Goal: Transaction & Acquisition: Obtain resource

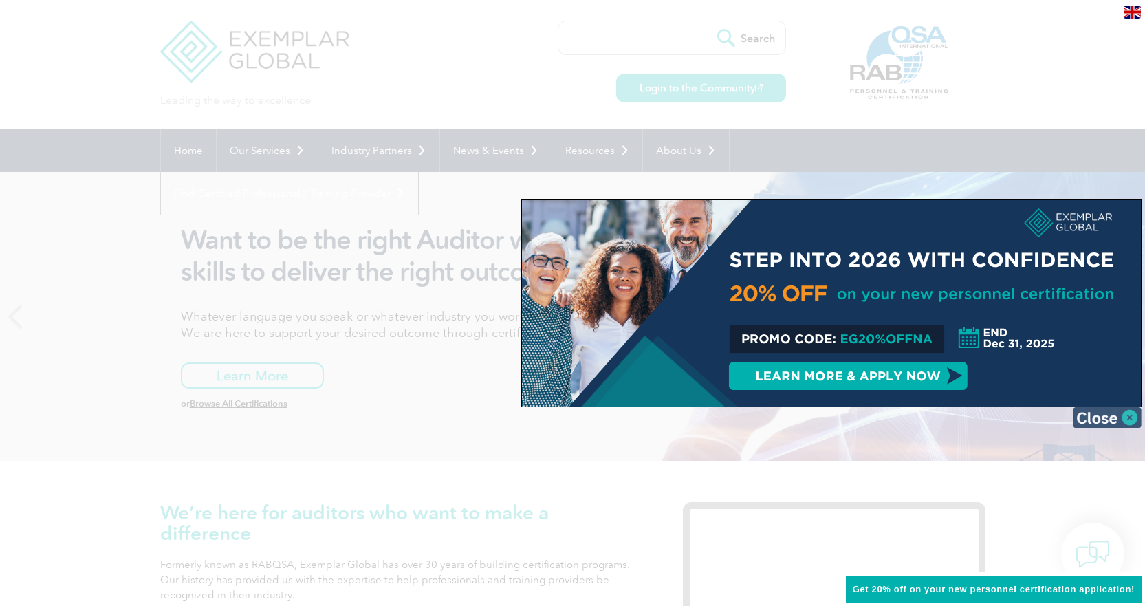
click at [1106, 415] on img at bounding box center [1107, 417] width 69 height 21
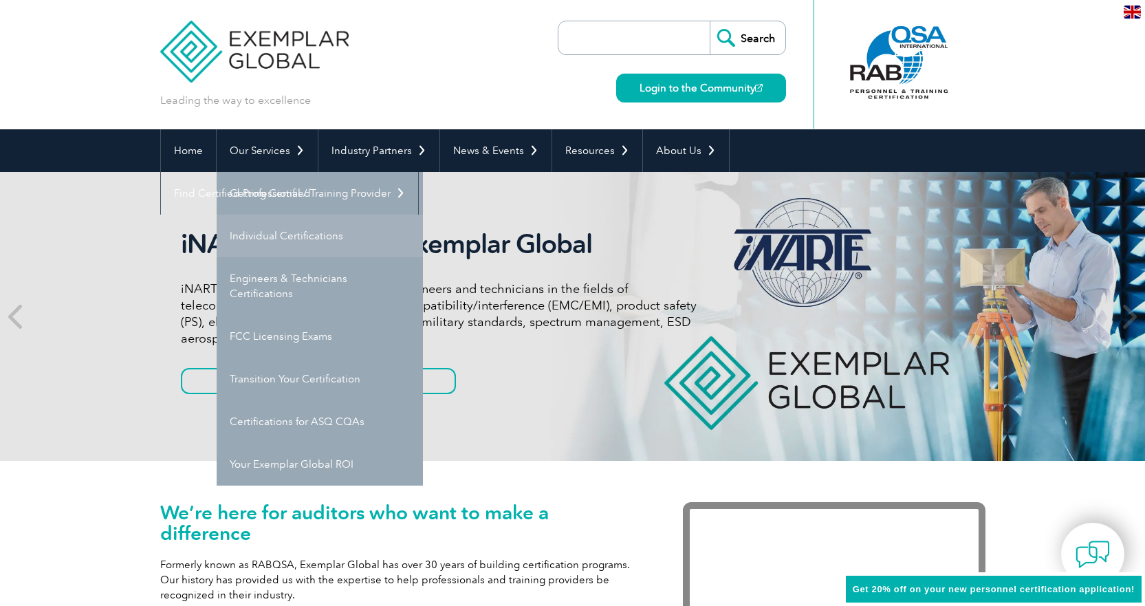
click at [295, 230] on link "Individual Certifications" at bounding box center [320, 236] width 206 height 43
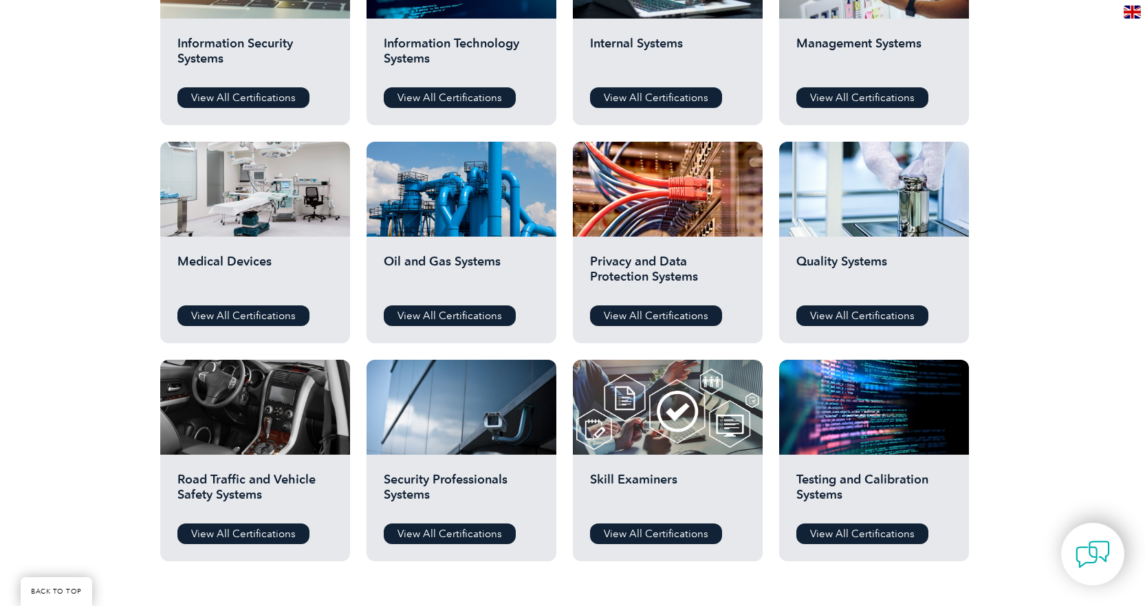
scroll to position [963, 0]
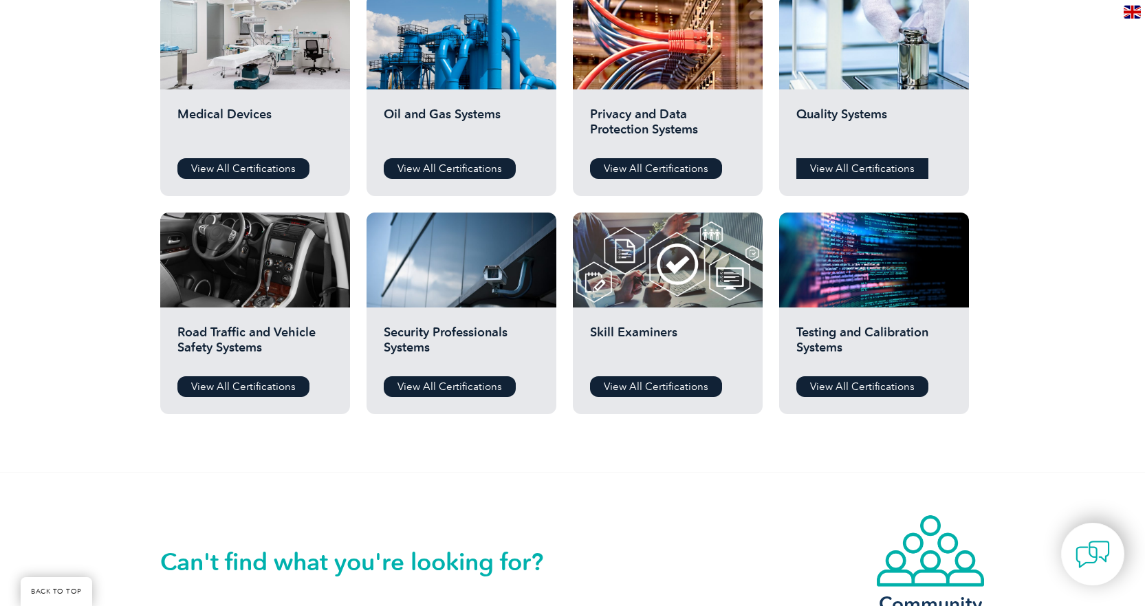
click at [857, 164] on link "View All Certifications" at bounding box center [862, 168] width 132 height 21
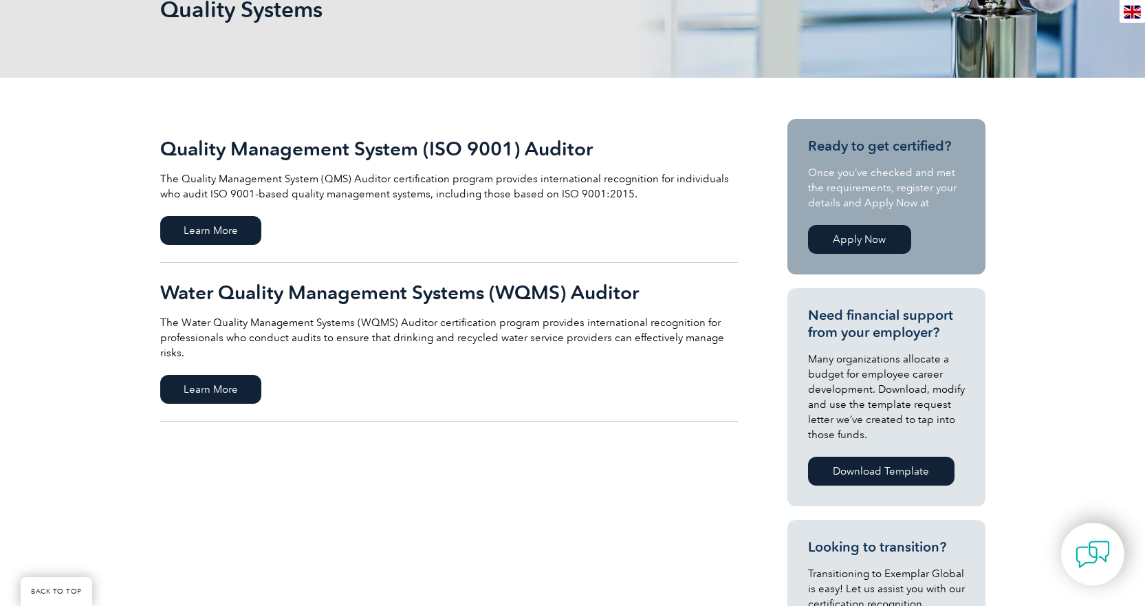
scroll to position [206, 0]
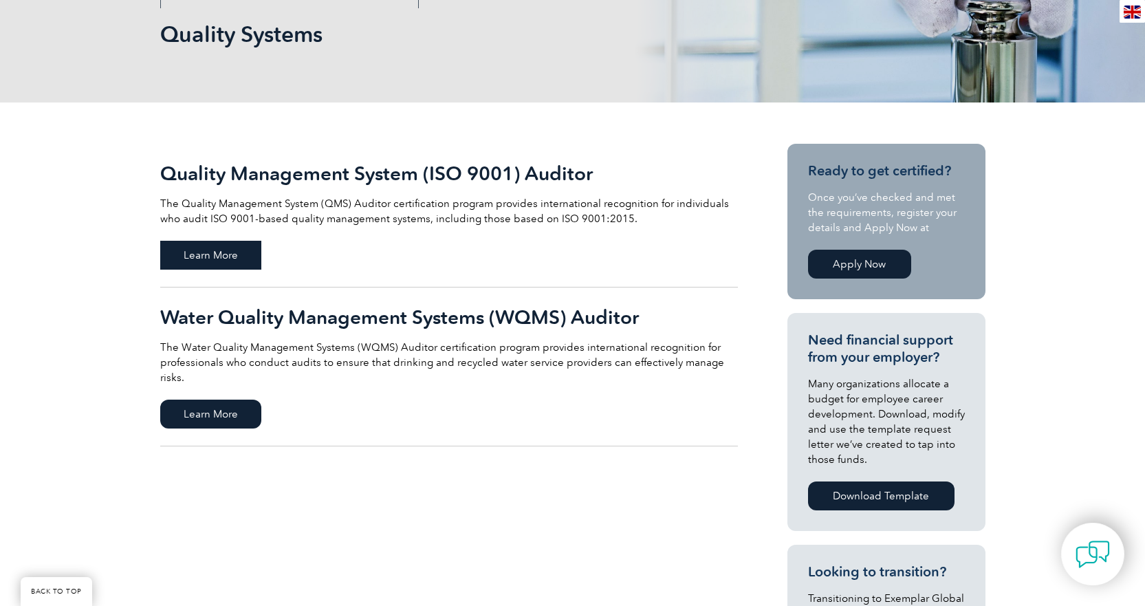
click at [239, 254] on span "Learn More" at bounding box center [210, 255] width 101 height 29
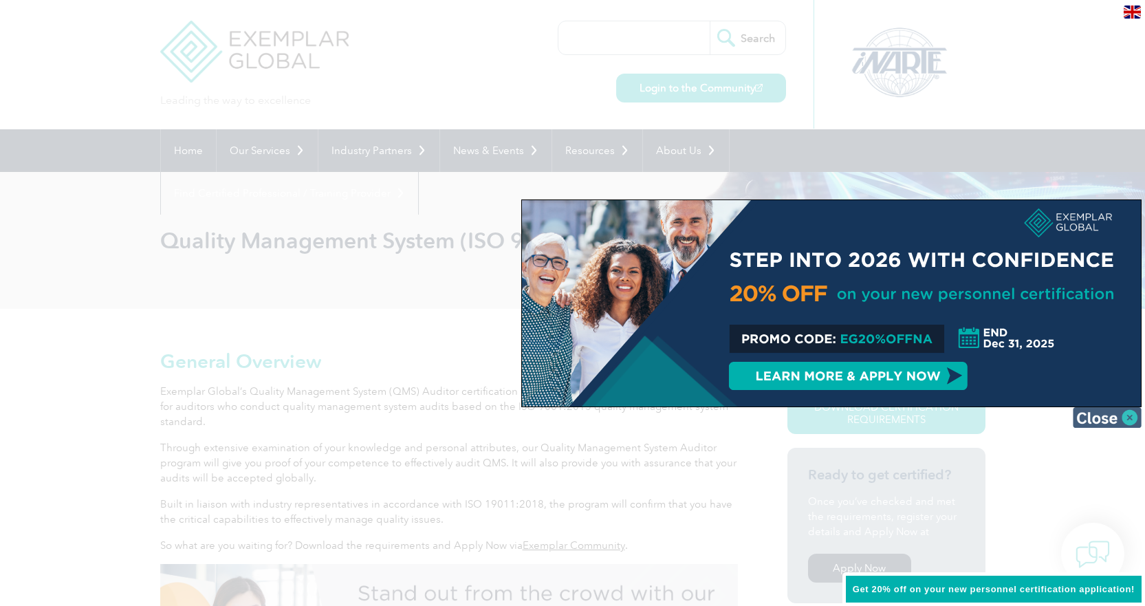
click at [1100, 417] on img at bounding box center [1107, 417] width 69 height 21
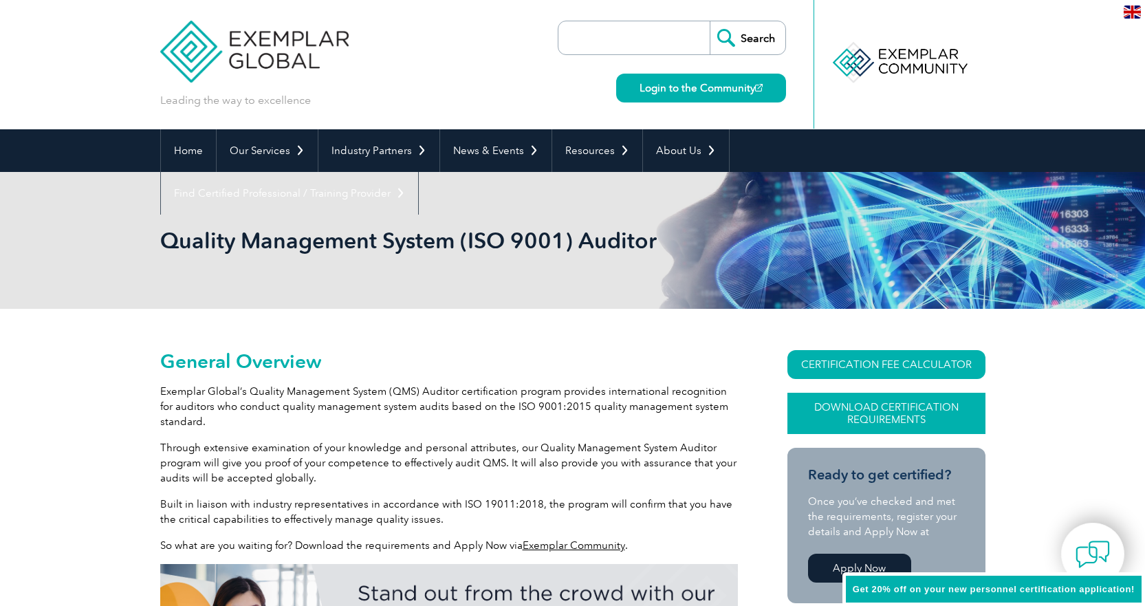
click at [901, 413] on link "Download Certification Requirements" at bounding box center [886, 413] width 198 height 41
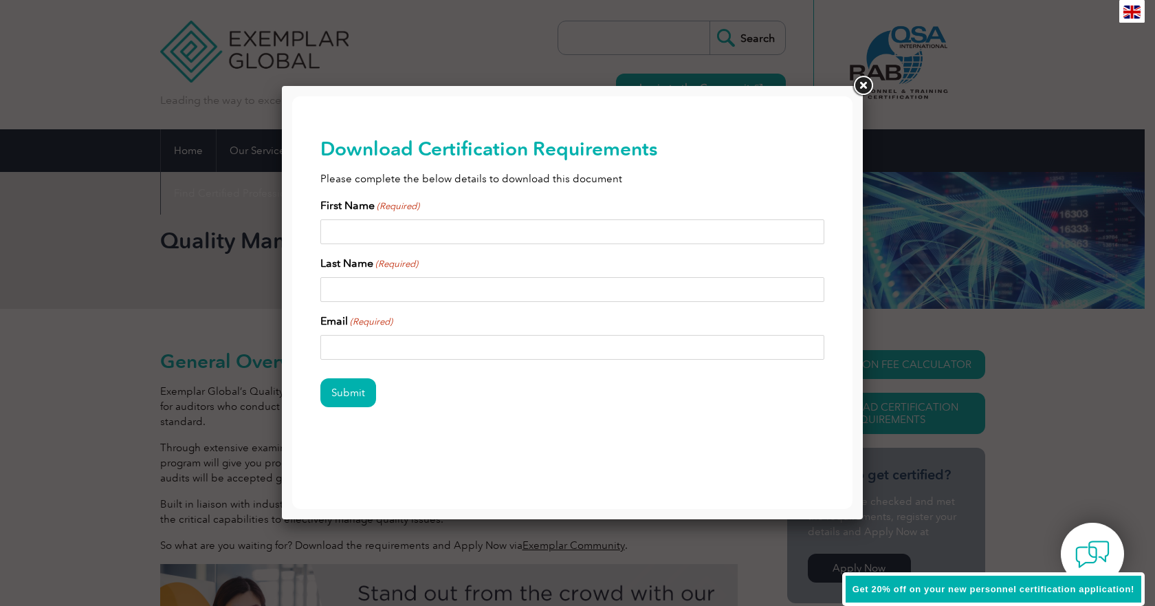
click at [606, 234] on input "First Name (Required)" at bounding box center [572, 231] width 505 height 25
type input "Tom"
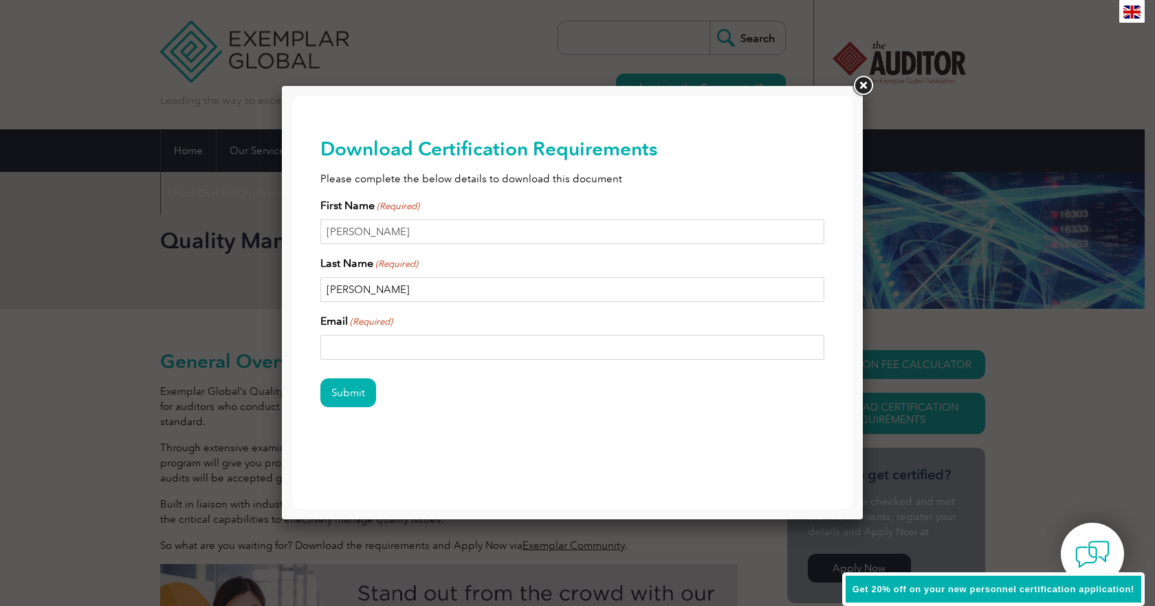
type input "Whittle"
click at [479, 340] on input "Email (Required)" at bounding box center [572, 347] width 505 height 25
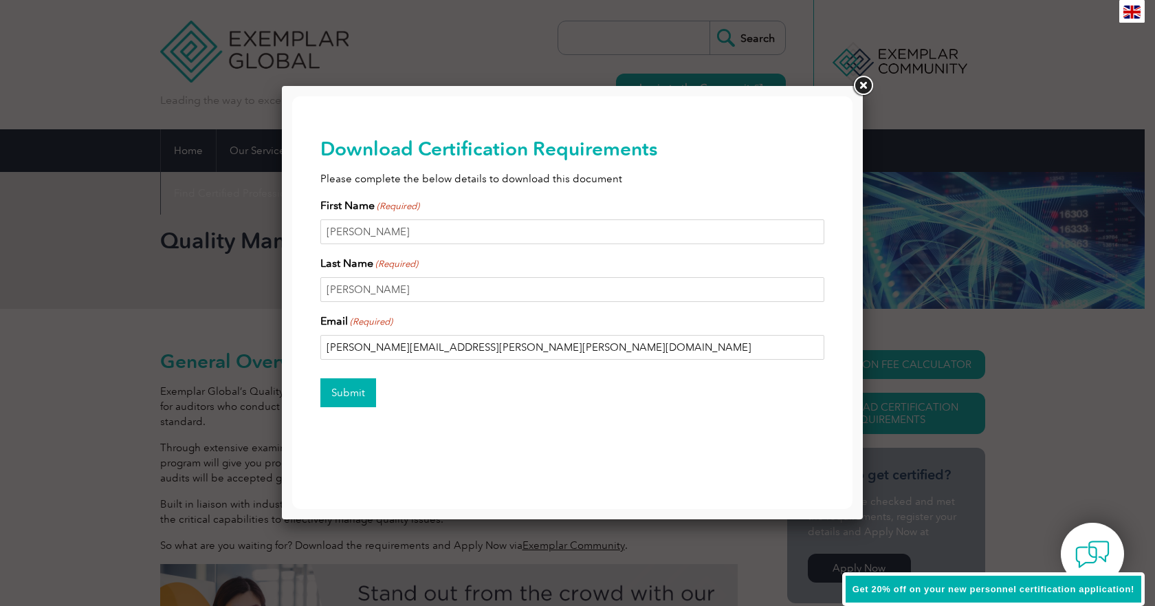
type input "thomas.whittle@marsh.com"
click at [365, 401] on input "Submit" at bounding box center [348, 392] width 56 height 29
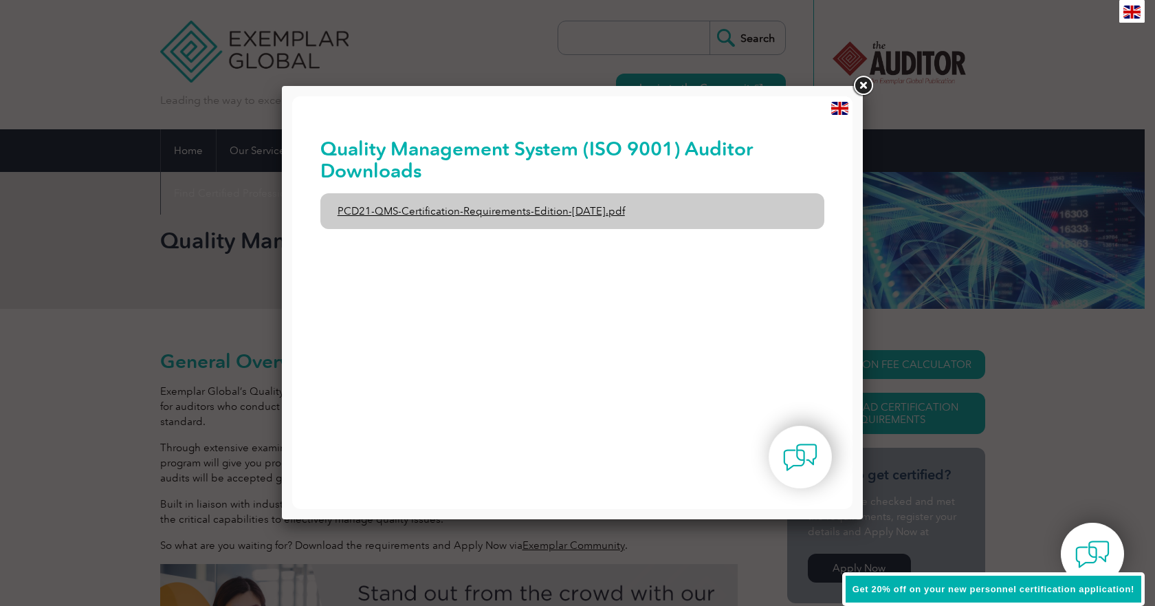
click at [602, 208] on link "PCD21-QMS-Certification-Requirements-Edition-2-April-2022.pdf" at bounding box center [572, 211] width 505 height 36
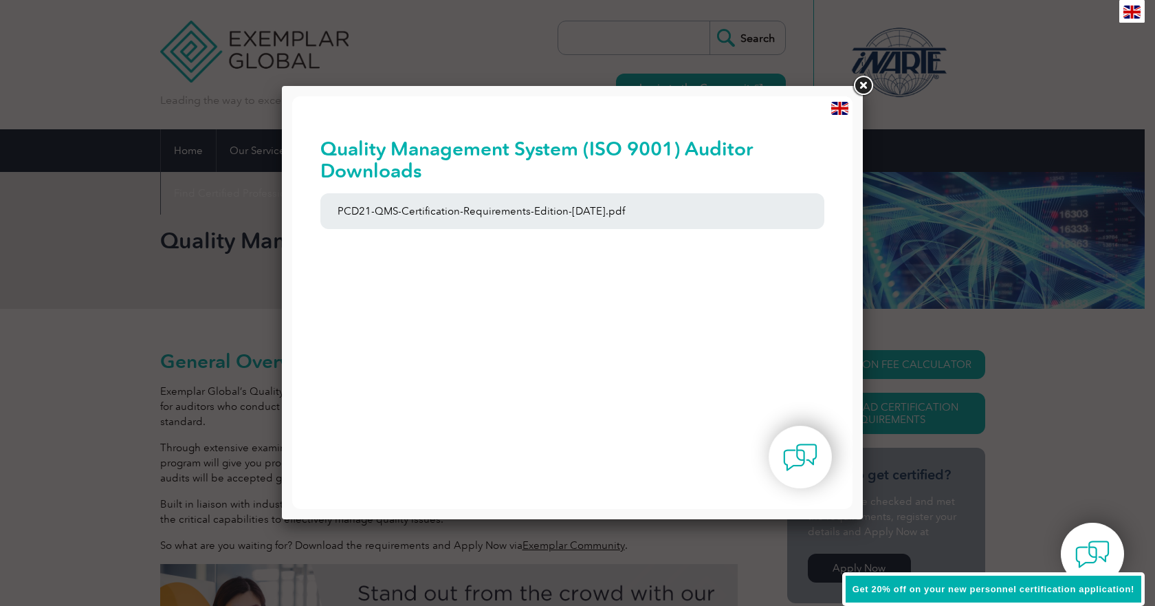
click at [859, 87] on link at bounding box center [863, 86] width 25 height 25
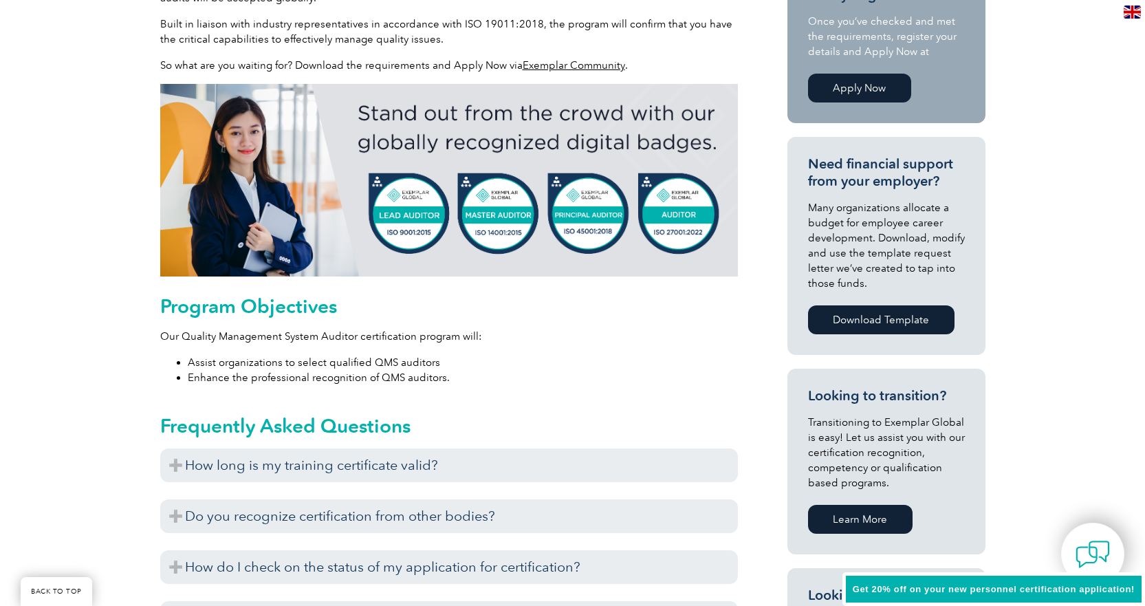
scroll to position [481, 0]
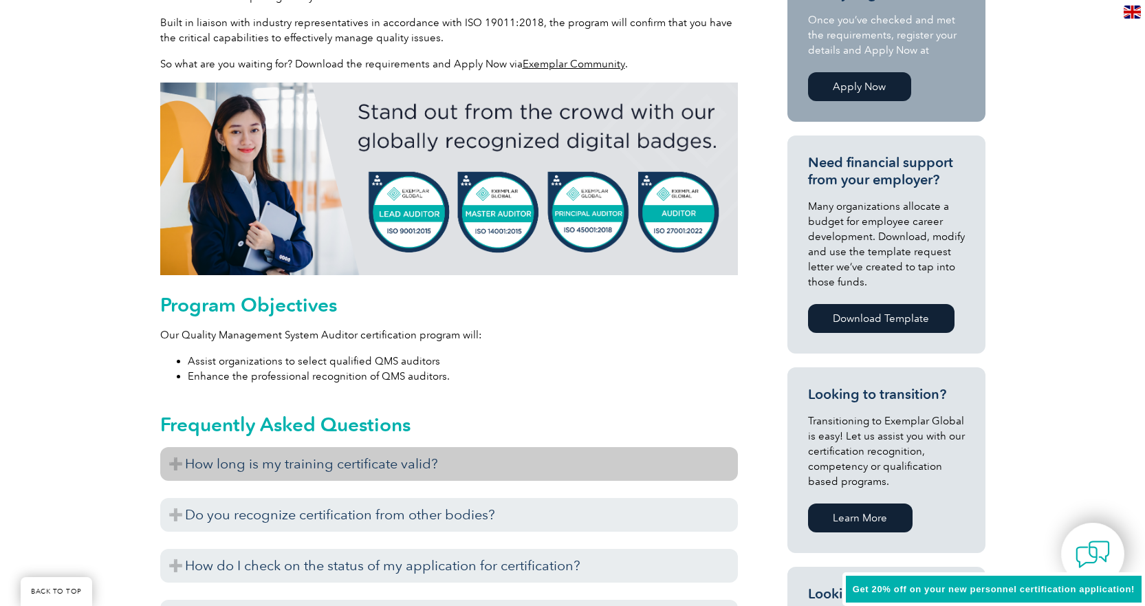
click at [417, 465] on h3 "How long is my training certificate valid?" at bounding box center [449, 464] width 578 height 34
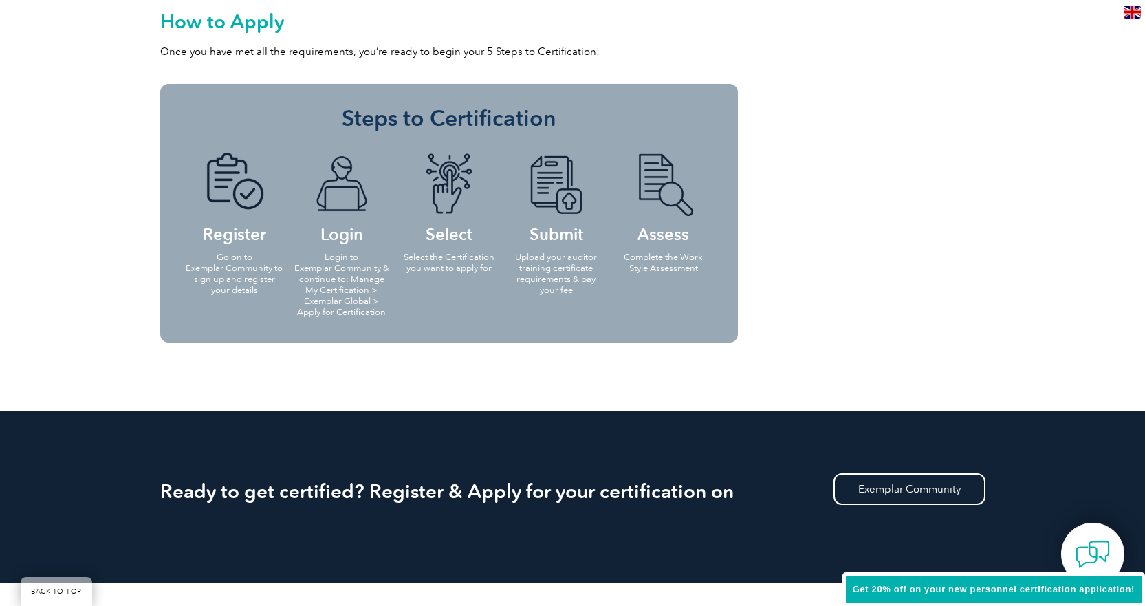
scroll to position [1375, 0]
